Goal: Information Seeking & Learning: Learn about a topic

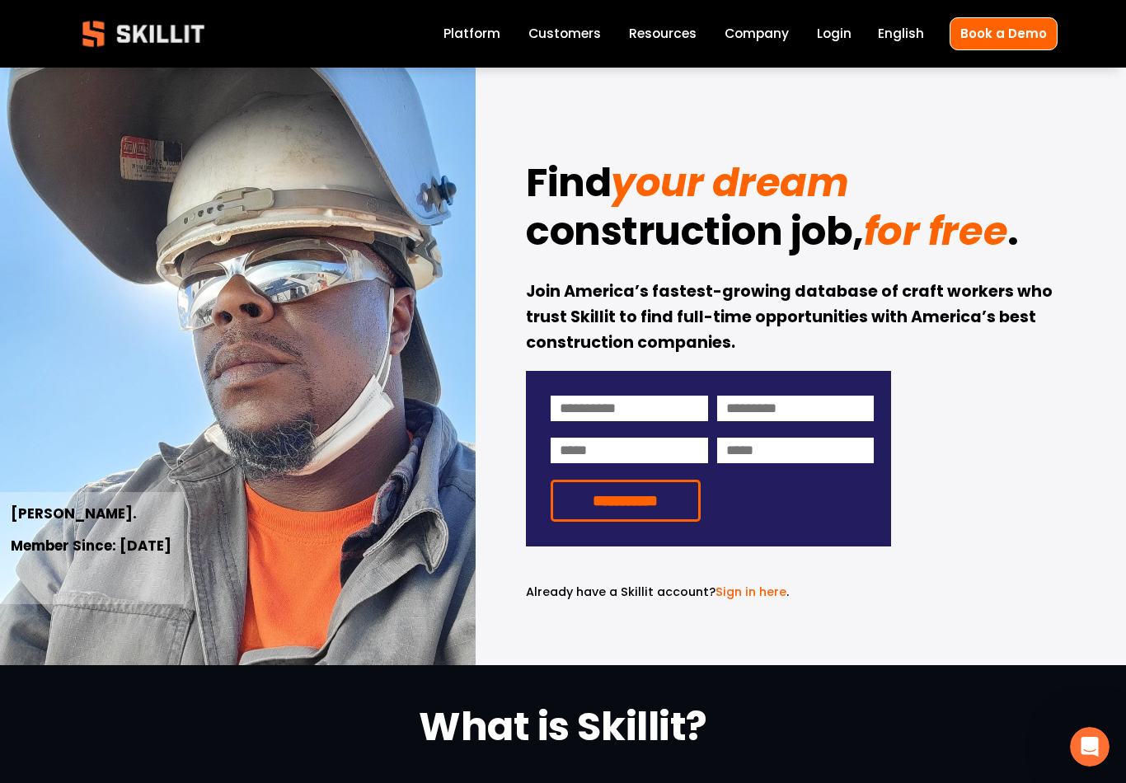
click at [771, 23] on link "Company" at bounding box center [756, 34] width 64 height 22
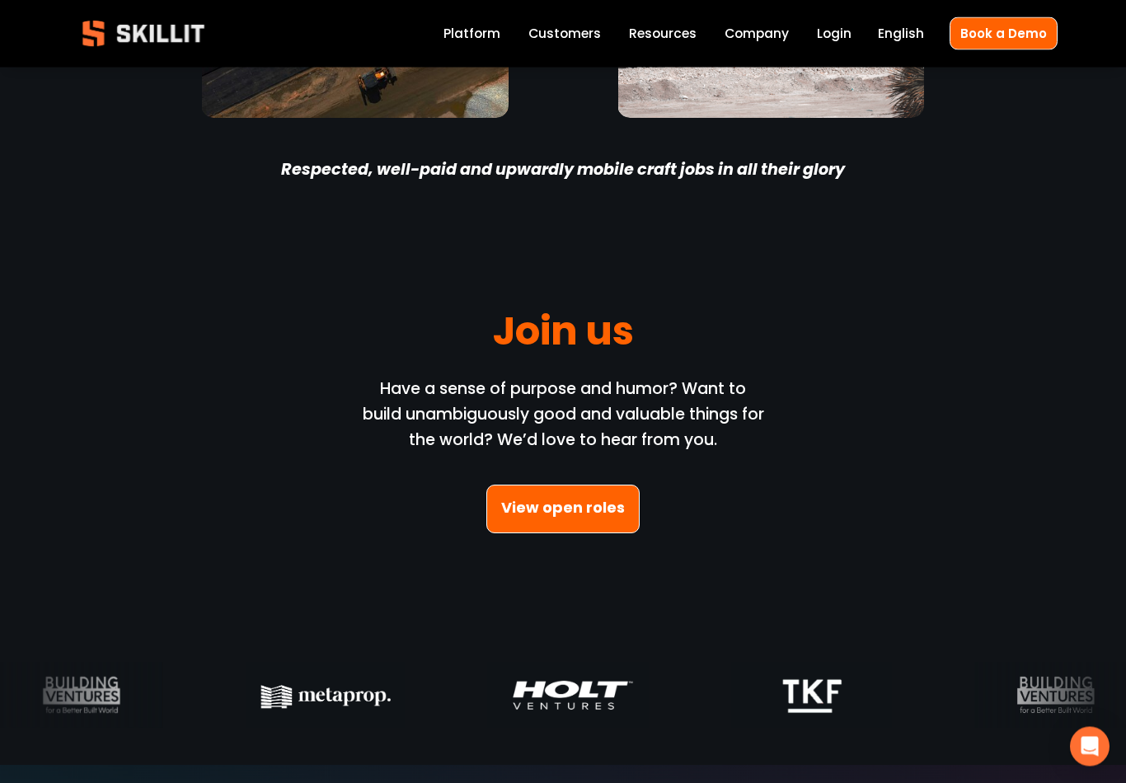
scroll to position [4397, 0]
click at [577, 42] on link "Customers" at bounding box center [564, 34] width 73 height 22
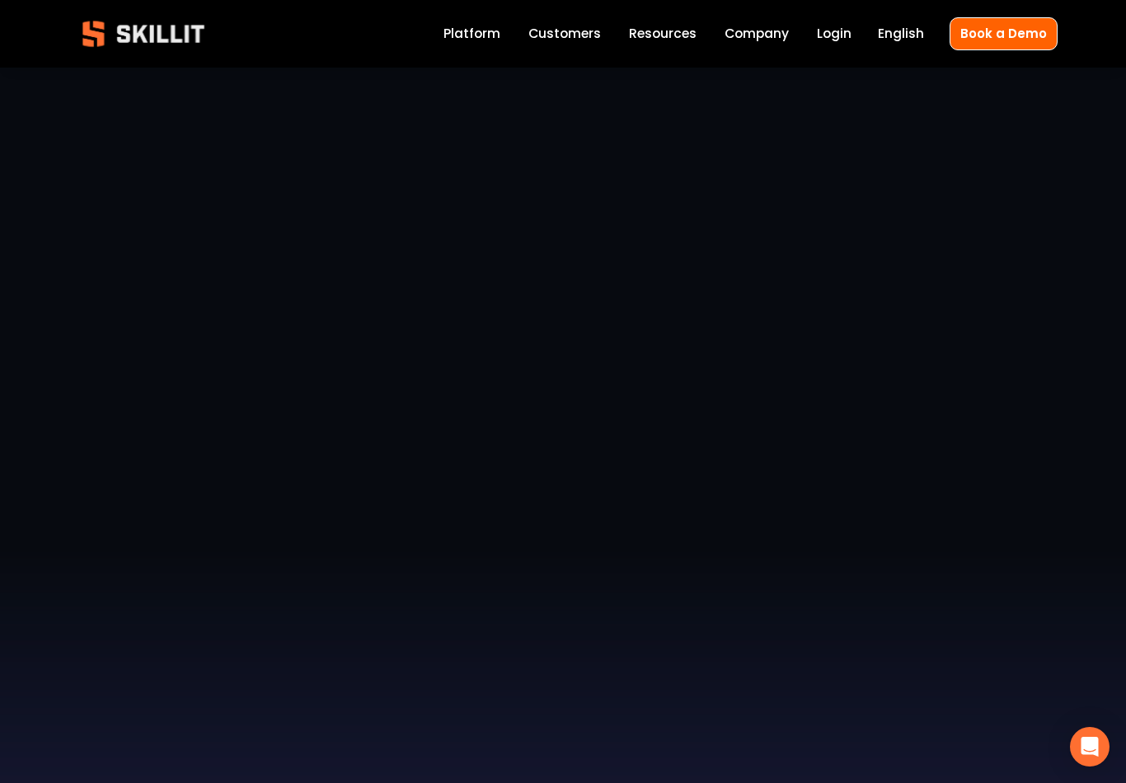
click at [485, 30] on link "Platform" at bounding box center [471, 34] width 57 height 22
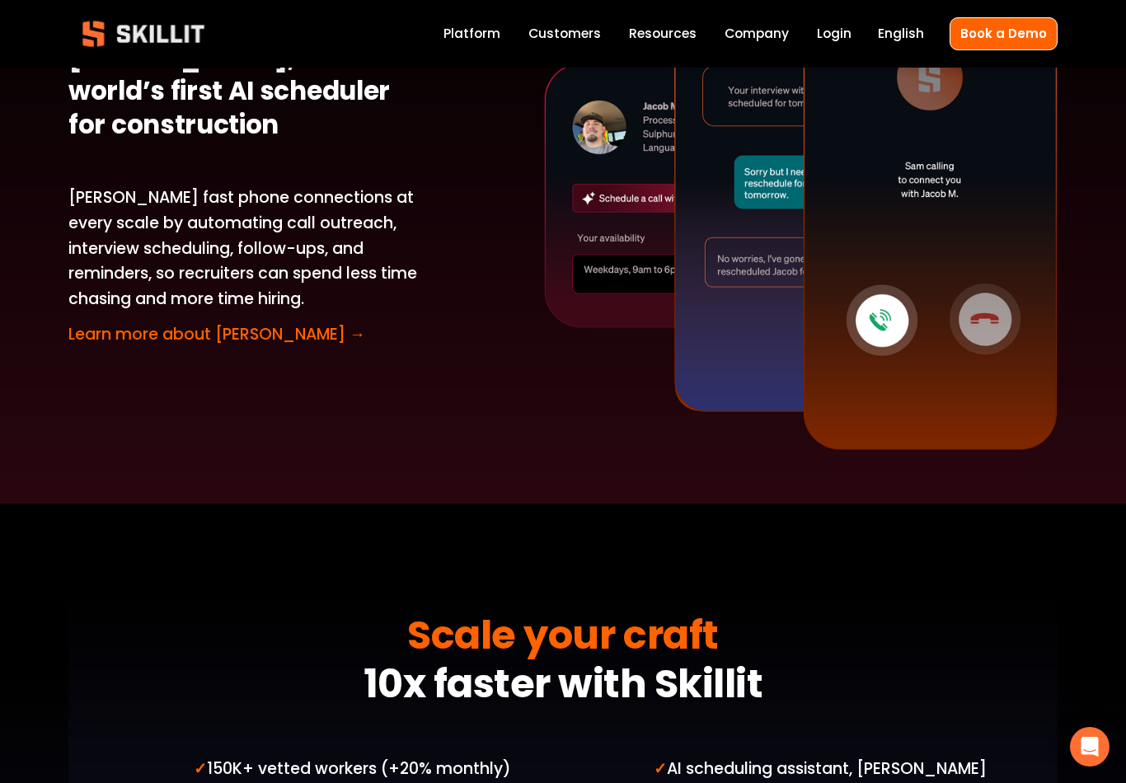
scroll to position [3523, 0]
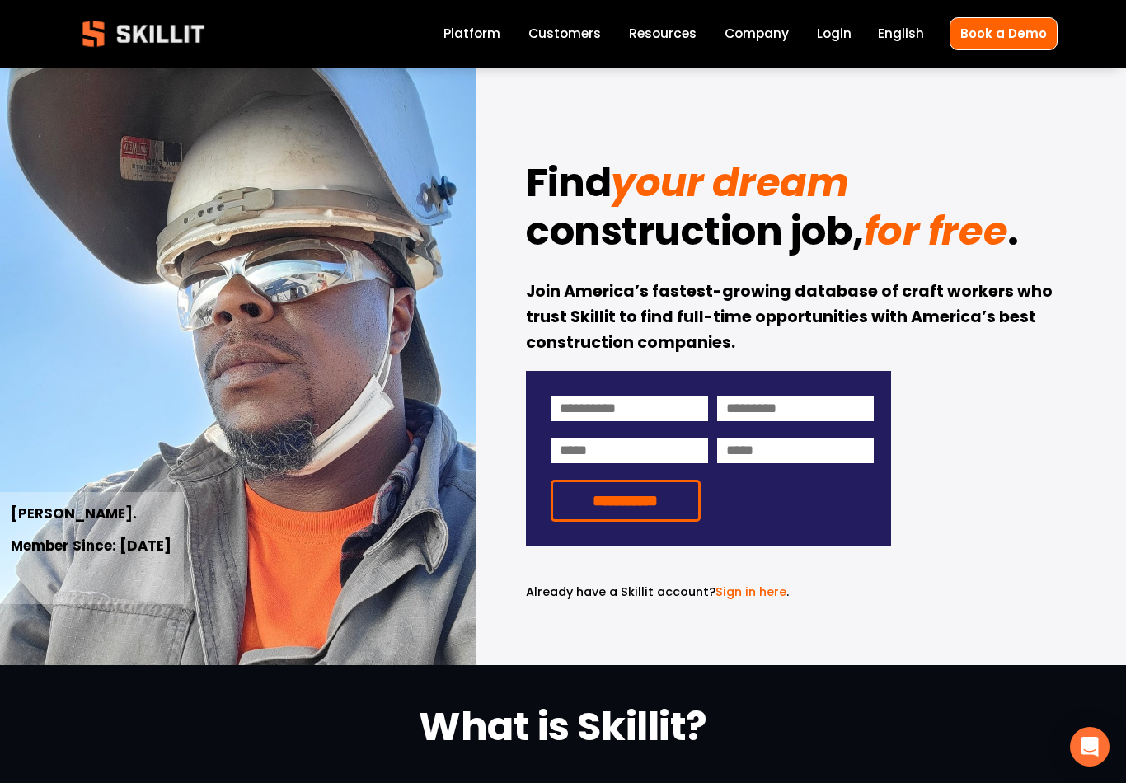
click at [1096, 747] on icon "Open Intercom Messenger" at bounding box center [1089, 747] width 17 height 20
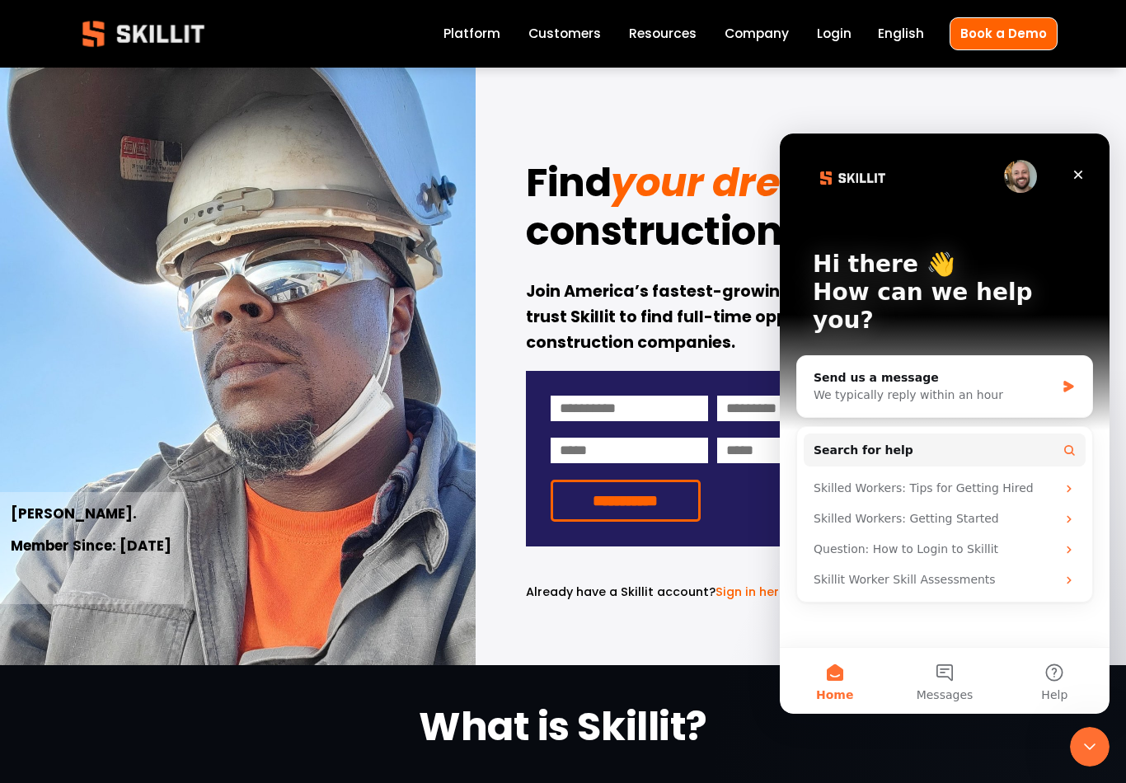
click at [344, 637] on div at bounding box center [238, 366] width 476 height 597
click at [941, 685] on button "Messages" at bounding box center [944, 681] width 110 height 66
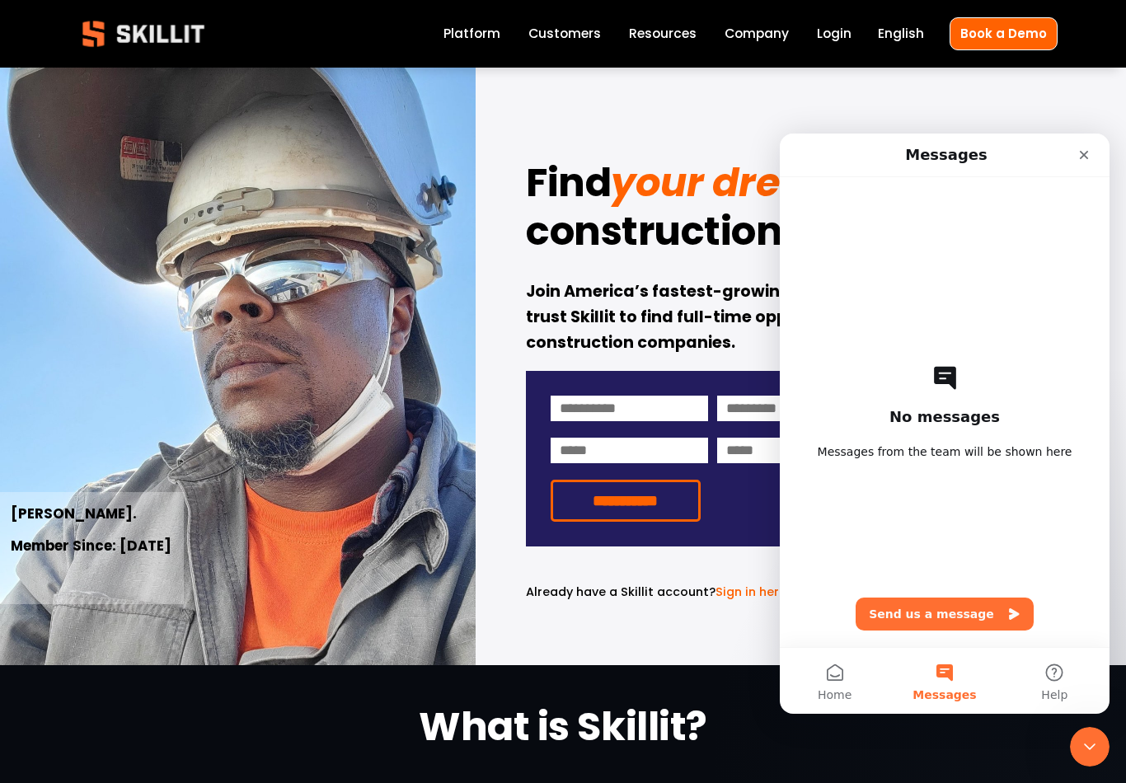
click at [1092, 145] on div "Close" at bounding box center [1084, 155] width 30 height 30
